Goal: Check status

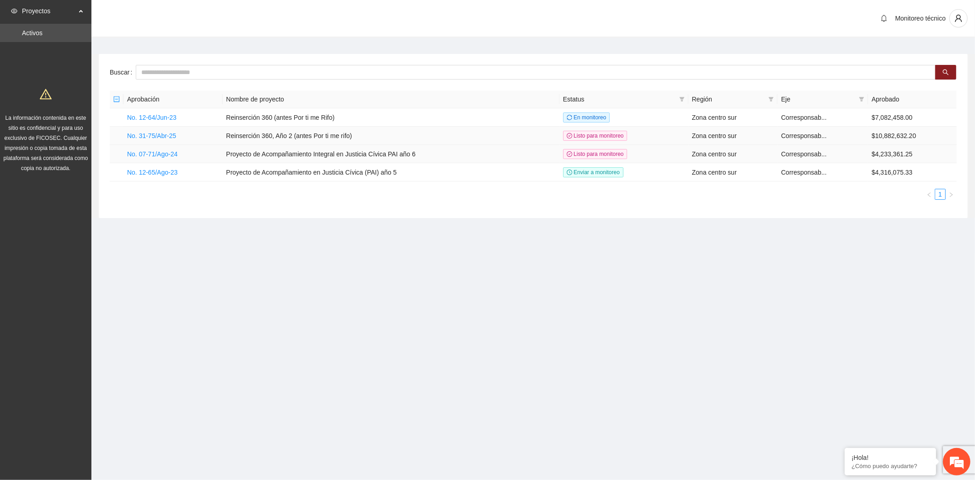
click at [150, 140] on td "No. 31-75/Abr-25" at bounding box center [172, 136] width 99 height 18
click at [88, 135] on div "La información contenida en este sitio es confidencial y para uso exclusivo de …" at bounding box center [46, 127] width 88 height 91
click at [203, 184] on div "Aprobación Nombre de proyecto Estatus Región Eje Aprobado No. 12-64/Jun-23 Rein…" at bounding box center [533, 145] width 847 height 109
click at [62, 170] on span "La información contenida en este sitio es confidencial y para uso exclusivo de …" at bounding box center [46, 143] width 85 height 57
